Goal: Navigation & Orientation: Find specific page/section

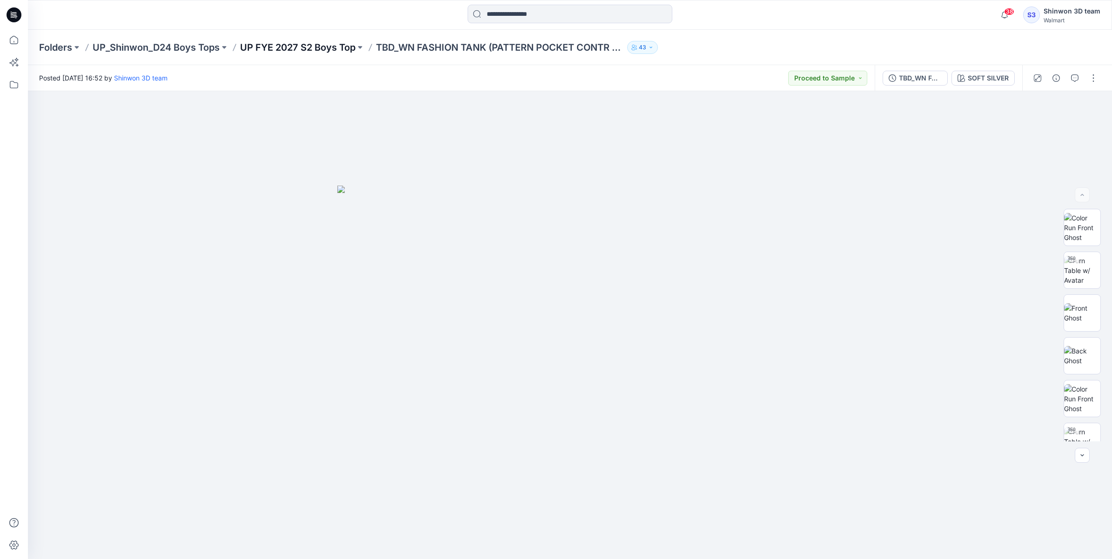
click at [294, 51] on p "UP FYE 2027 S2 Boys Top" at bounding box center [297, 47] width 115 height 13
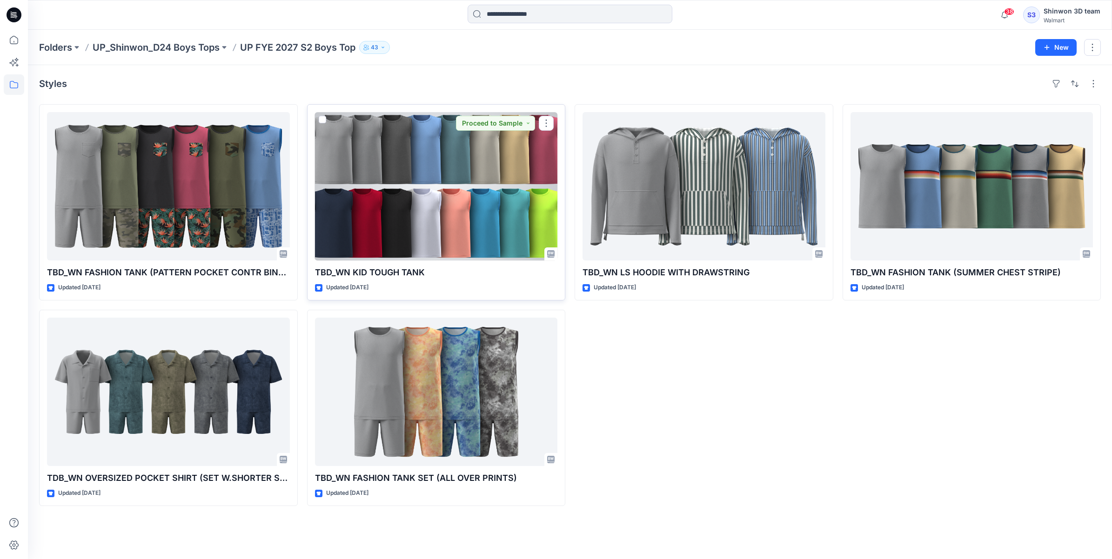
click at [434, 154] on div at bounding box center [436, 186] width 243 height 148
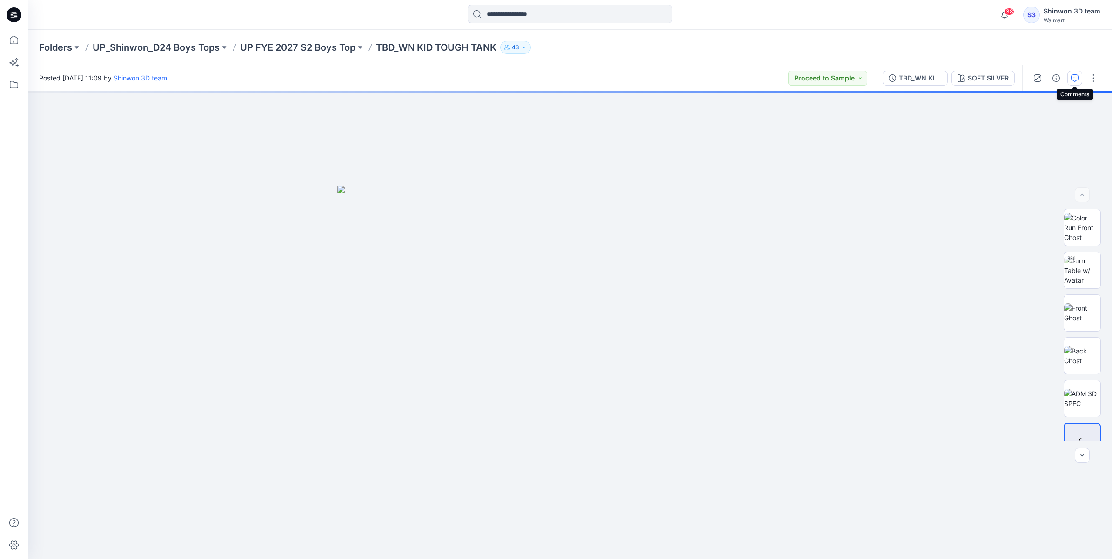
click at [1073, 80] on icon "button" at bounding box center [1074, 77] width 7 height 7
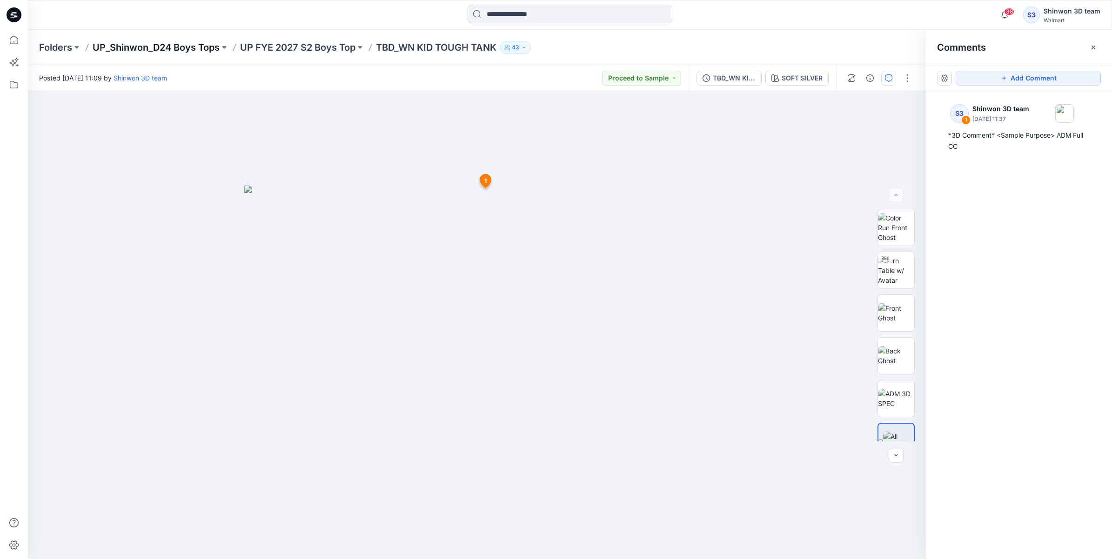
click at [166, 49] on p "UP_Shinwon_D24 Boys Tops" at bounding box center [156, 47] width 127 height 13
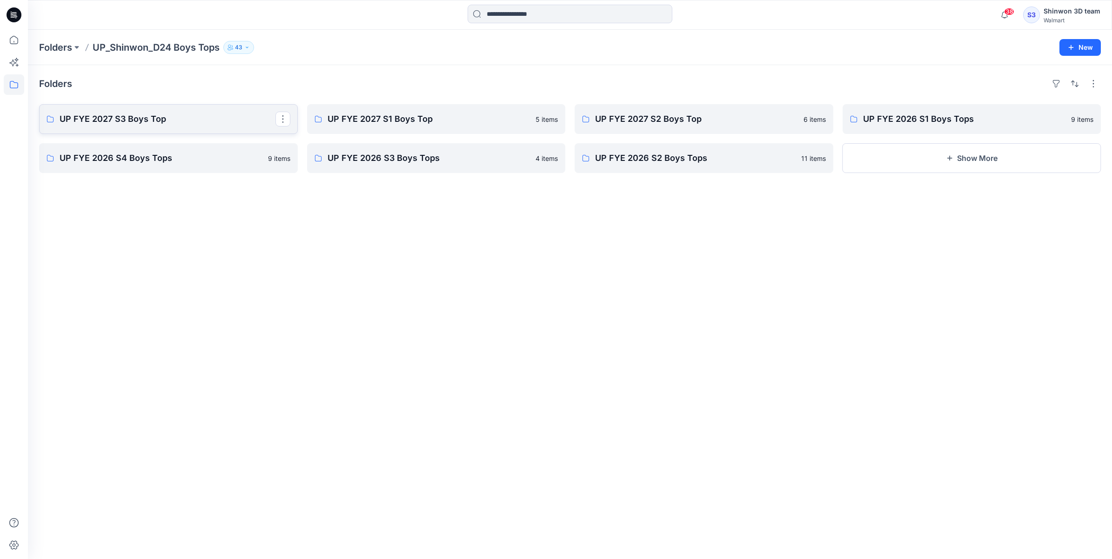
click at [180, 125] on p "UP FYE 2027 S3 Boys Top" at bounding box center [168, 119] width 216 height 13
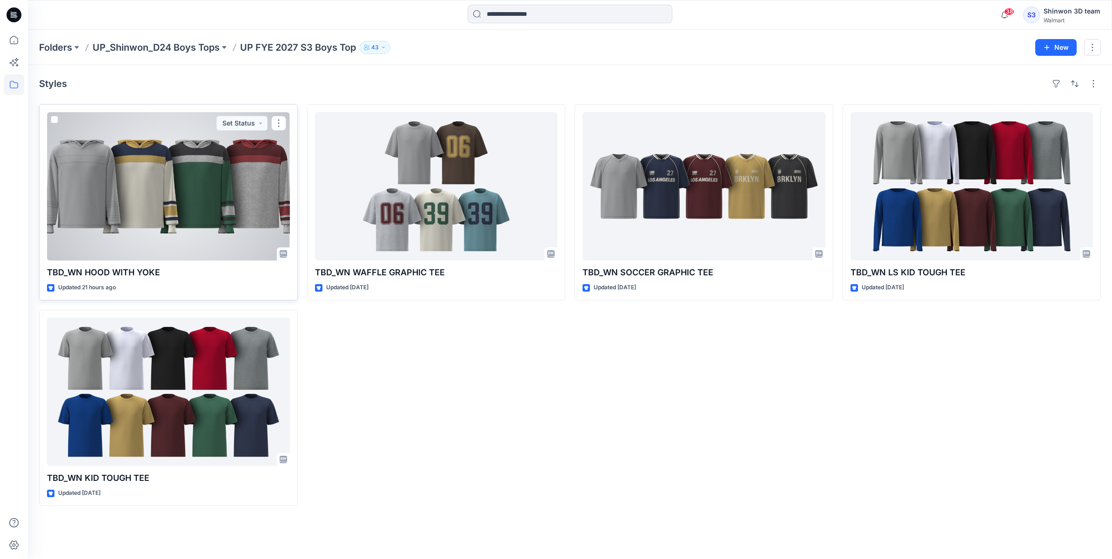
click at [98, 212] on div at bounding box center [168, 186] width 243 height 148
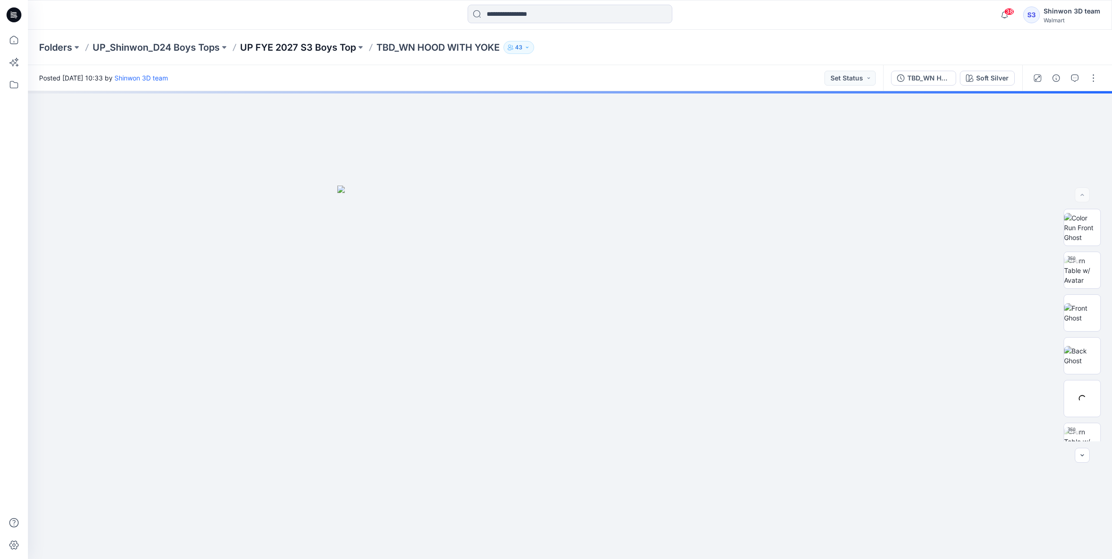
click at [326, 45] on p "UP FYE 2027 S3 Boys Top" at bounding box center [298, 47] width 116 height 13
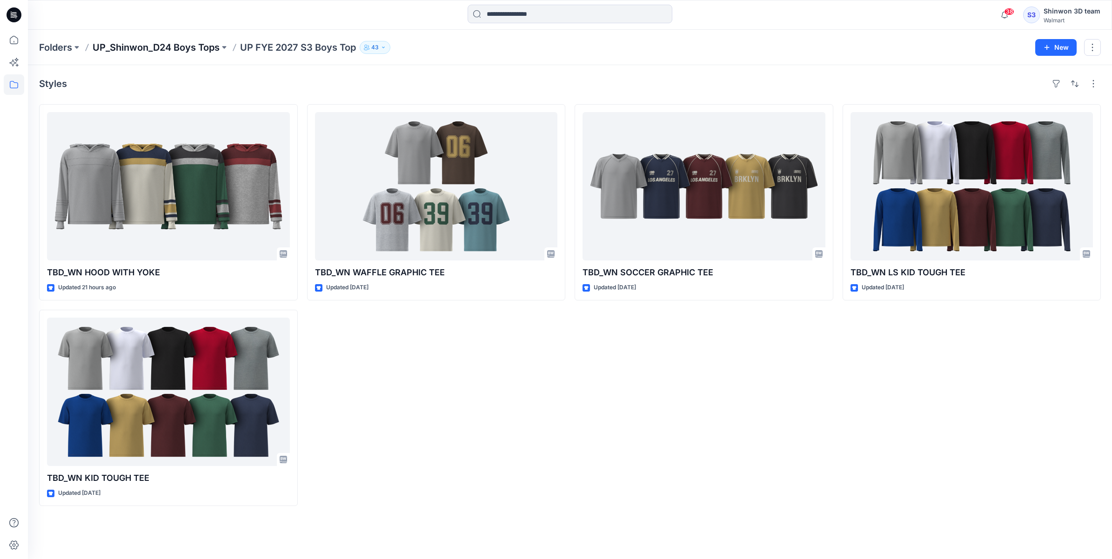
click at [170, 52] on p "UP_Shinwon_D24 Boys Tops" at bounding box center [156, 47] width 127 height 13
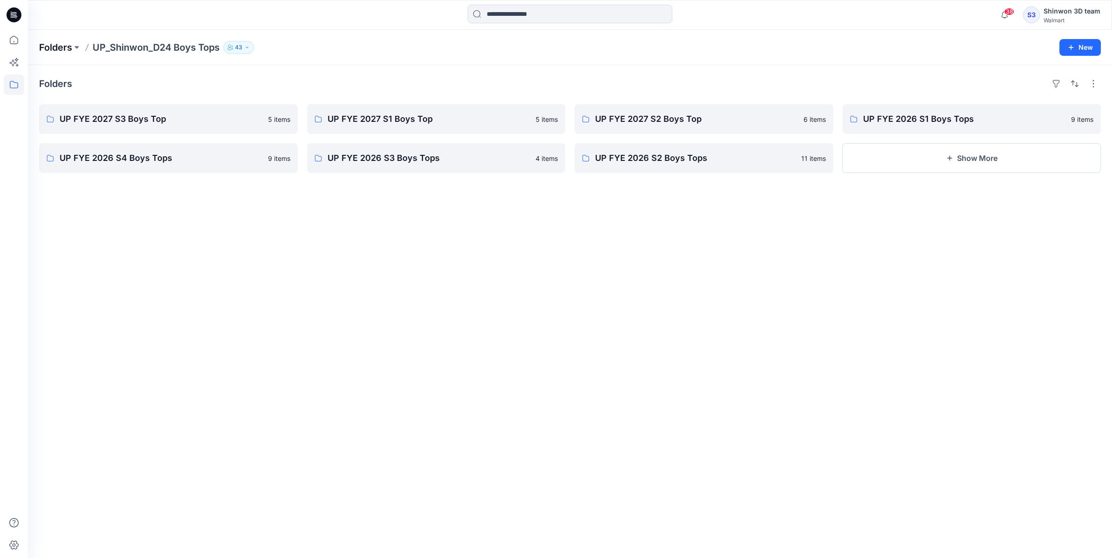
click at [60, 50] on p "Folders" at bounding box center [55, 47] width 33 height 13
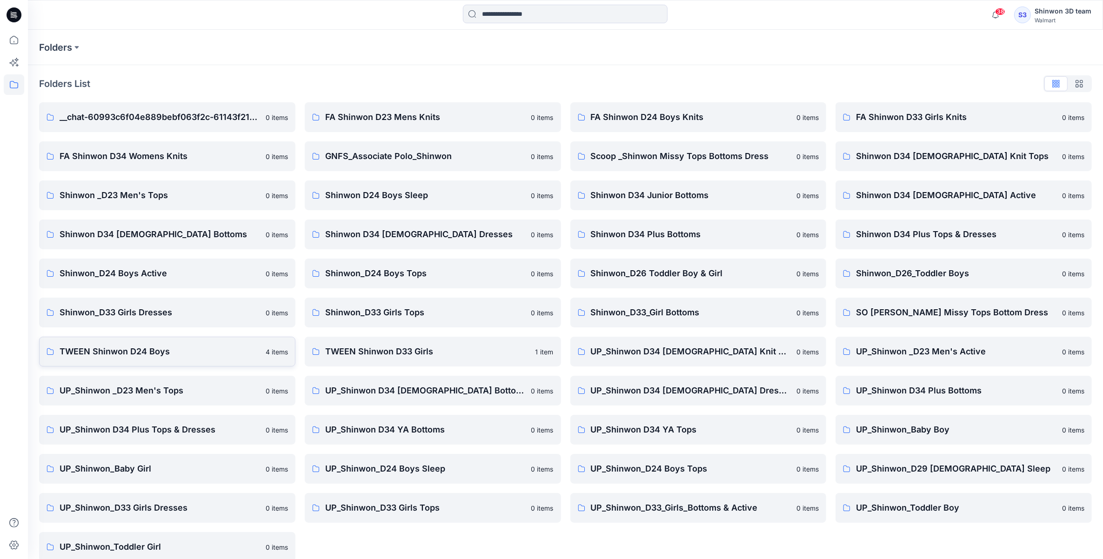
click at [133, 349] on p "TWEEN Shinwon D24 Boys" at bounding box center [160, 351] width 200 height 13
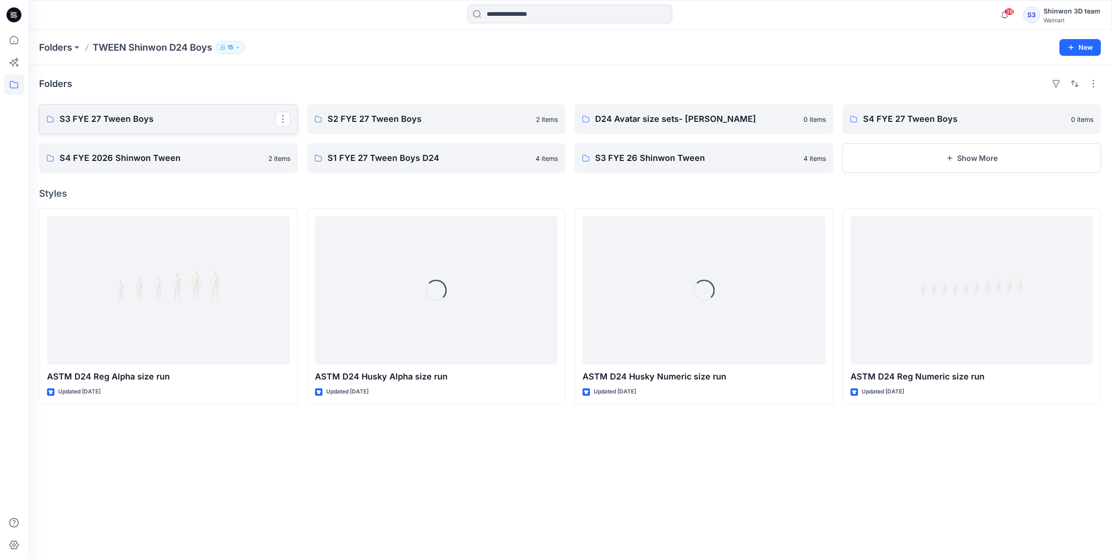
click at [157, 124] on p "S3 FYE 27 Tween Boys" at bounding box center [168, 119] width 216 height 13
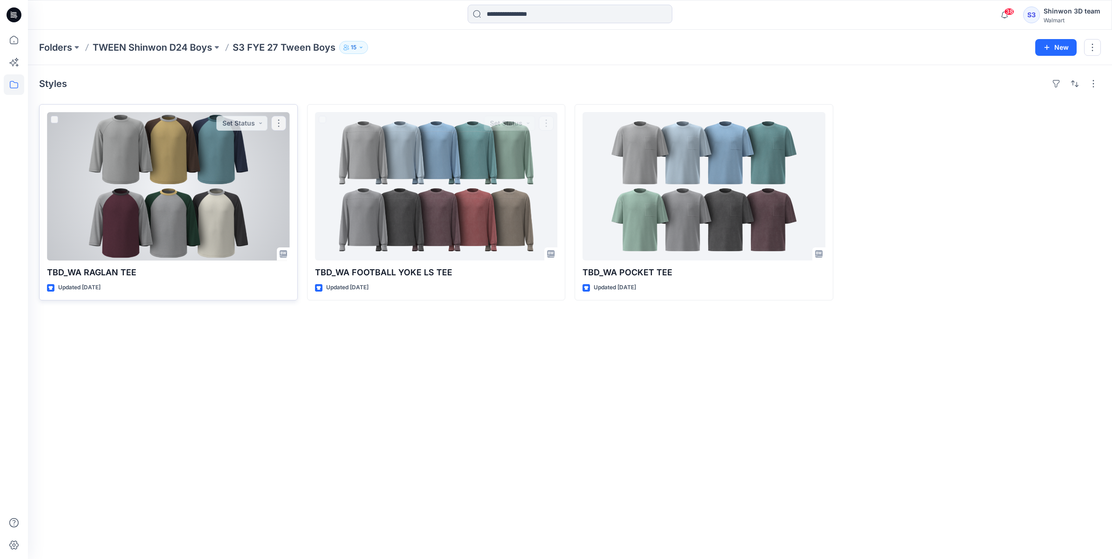
click at [150, 218] on div at bounding box center [168, 186] width 243 height 148
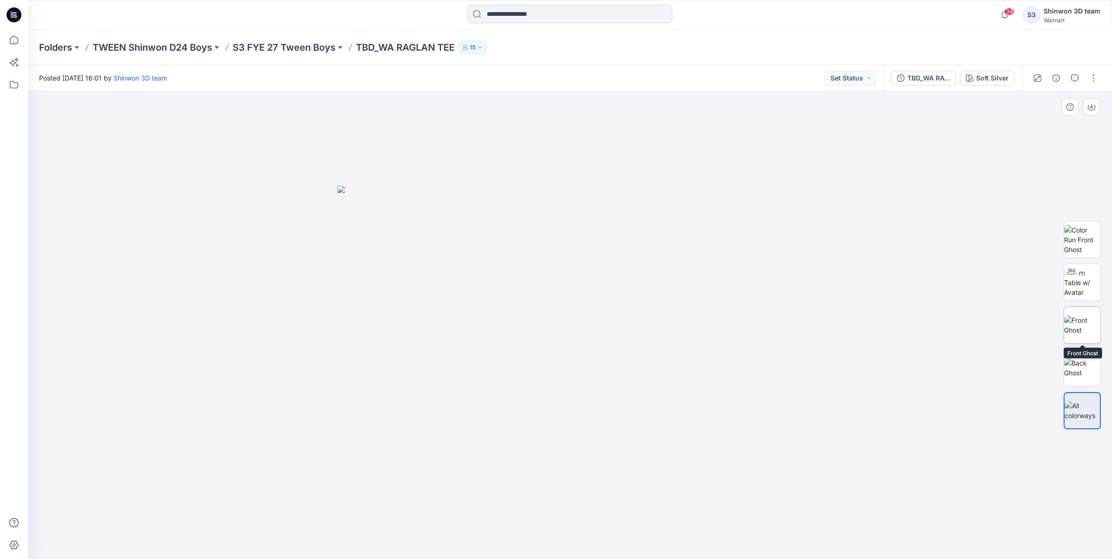
click at [1081, 324] on img at bounding box center [1082, 325] width 36 height 20
click at [1099, 246] on img at bounding box center [1082, 239] width 36 height 29
click at [1088, 365] on img at bounding box center [1082, 368] width 36 height 20
click at [1070, 406] on img at bounding box center [1082, 411] width 36 height 20
